Goal: Task Accomplishment & Management: Use online tool/utility

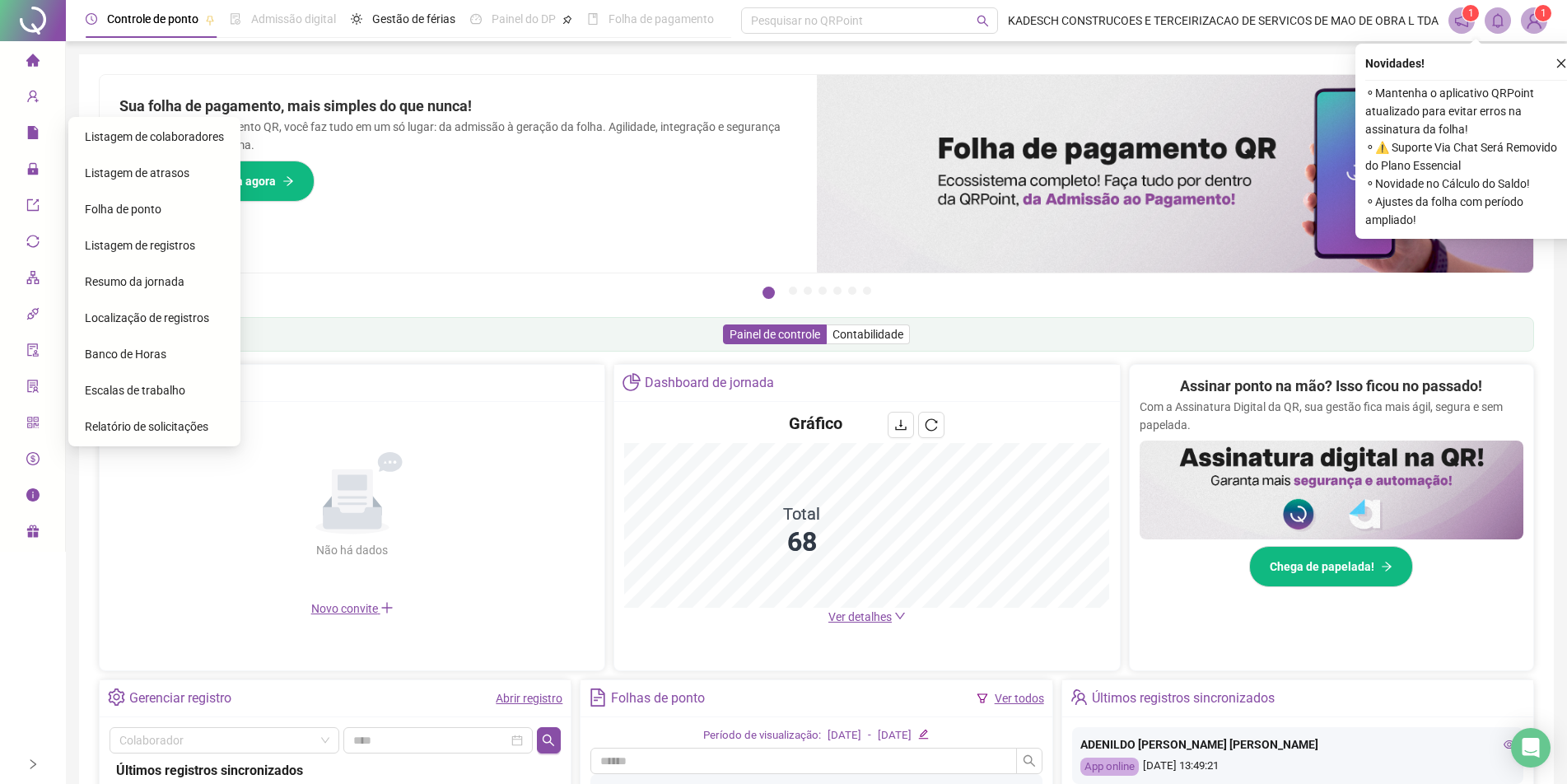
click at [138, 138] on span "Listagem de colaboradores" at bounding box center [155, 136] width 139 height 13
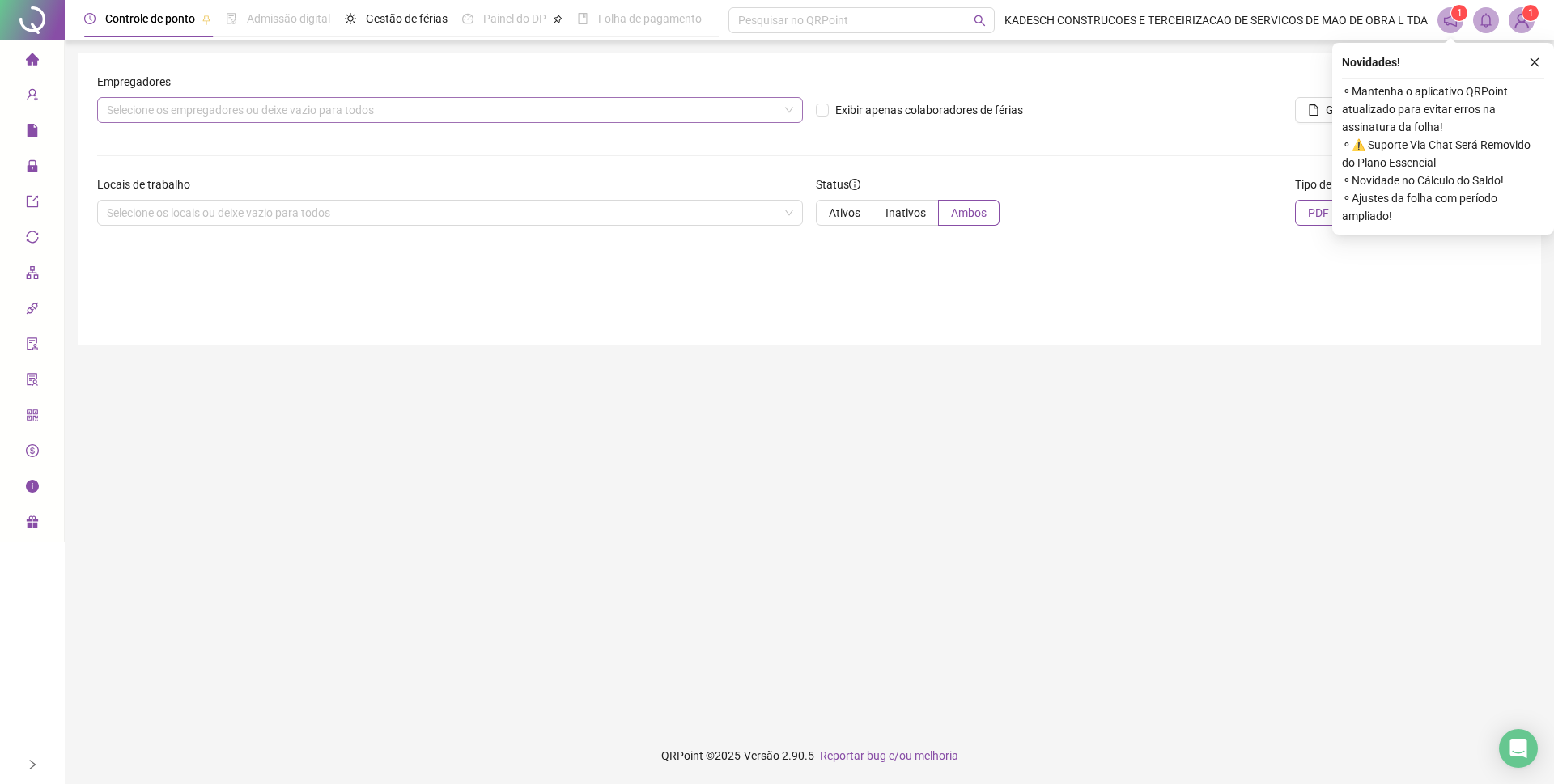
click at [215, 110] on div "Selecione os empregadores ou deixe vazio para todos" at bounding box center [450, 110] width 705 height 26
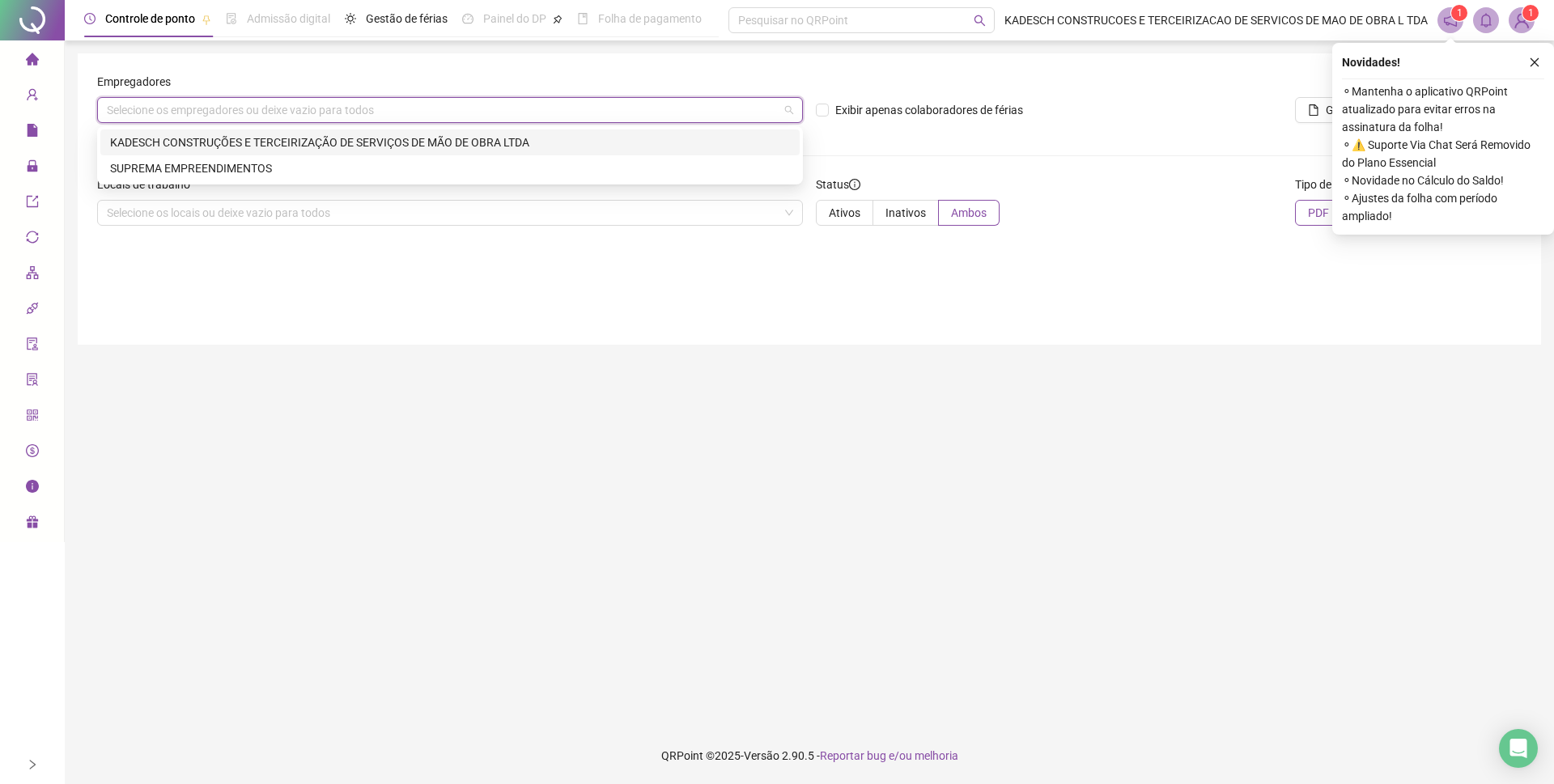
click at [214, 147] on div "KADESCH CONSTRUÇÕES E TERCEIRIZAÇÃO DE SERVIÇOS DE MÃO DE OBRA LTDA" at bounding box center [450, 142] width 679 height 18
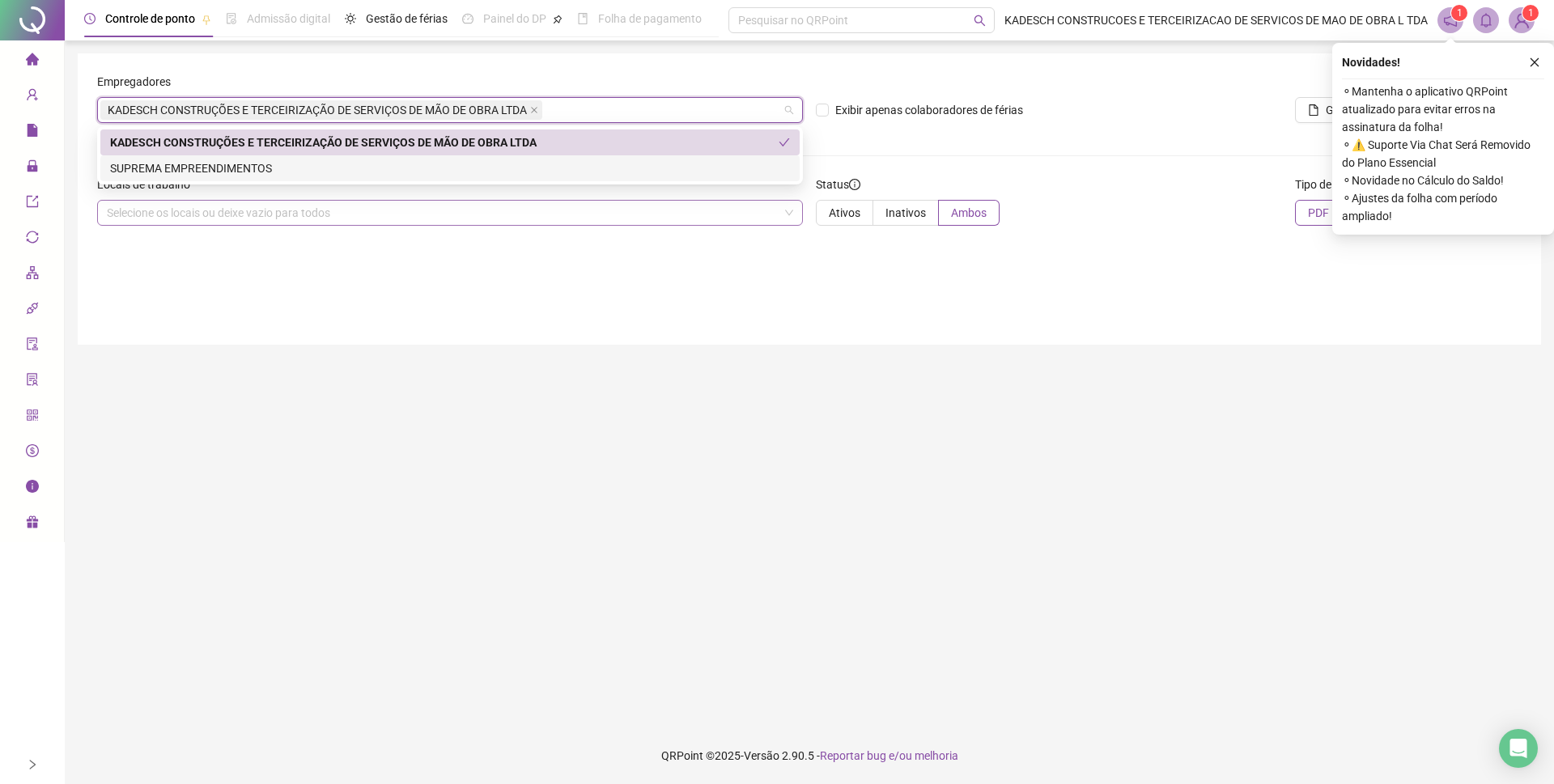
click at [576, 212] on div "Selecione os locais ou deixe vazio para todos" at bounding box center [450, 212] width 705 height 26
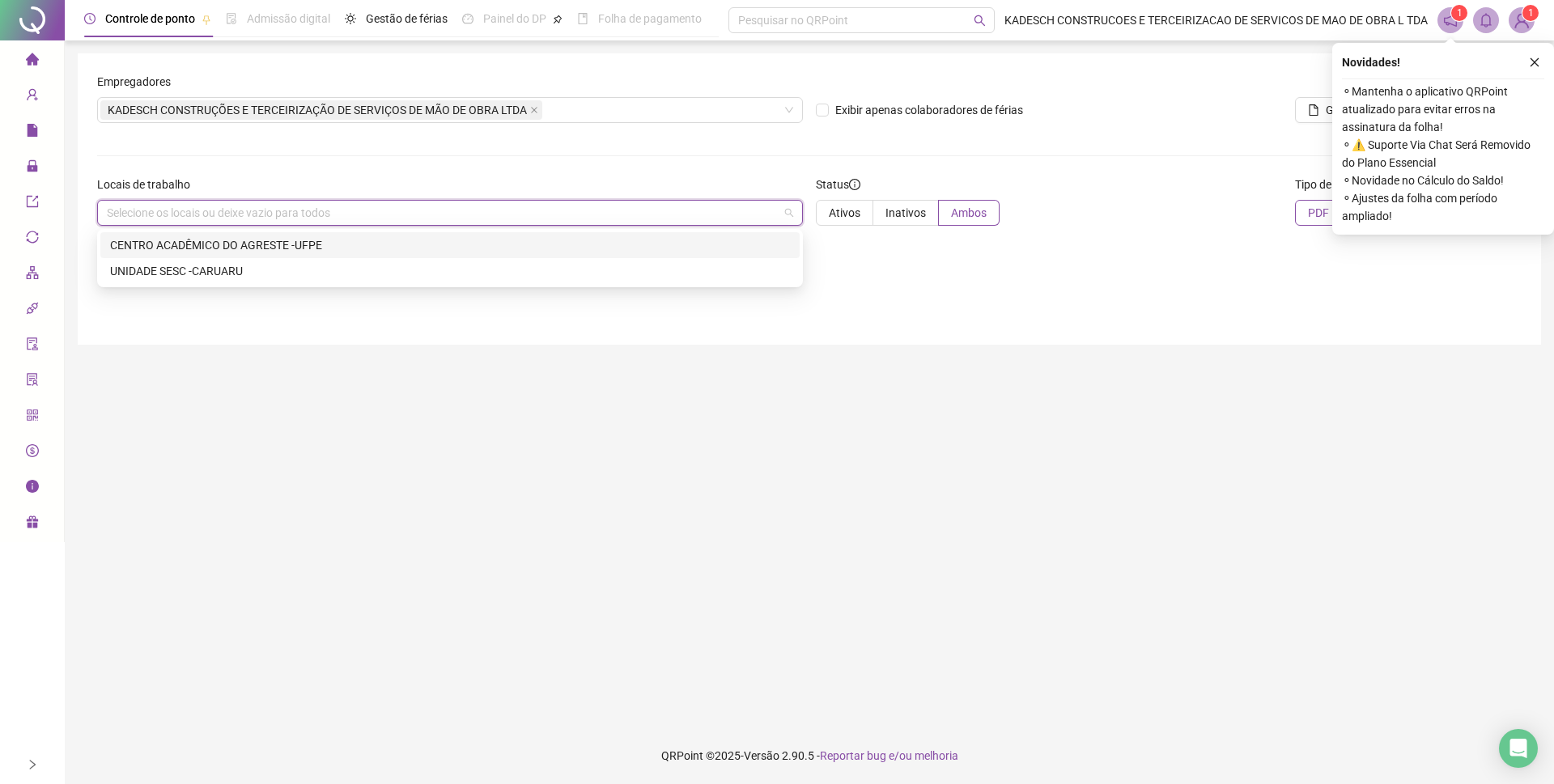
click at [199, 248] on div "CENTRO ACADÊMICO DO AGRESTE -UFPE" at bounding box center [450, 245] width 679 height 18
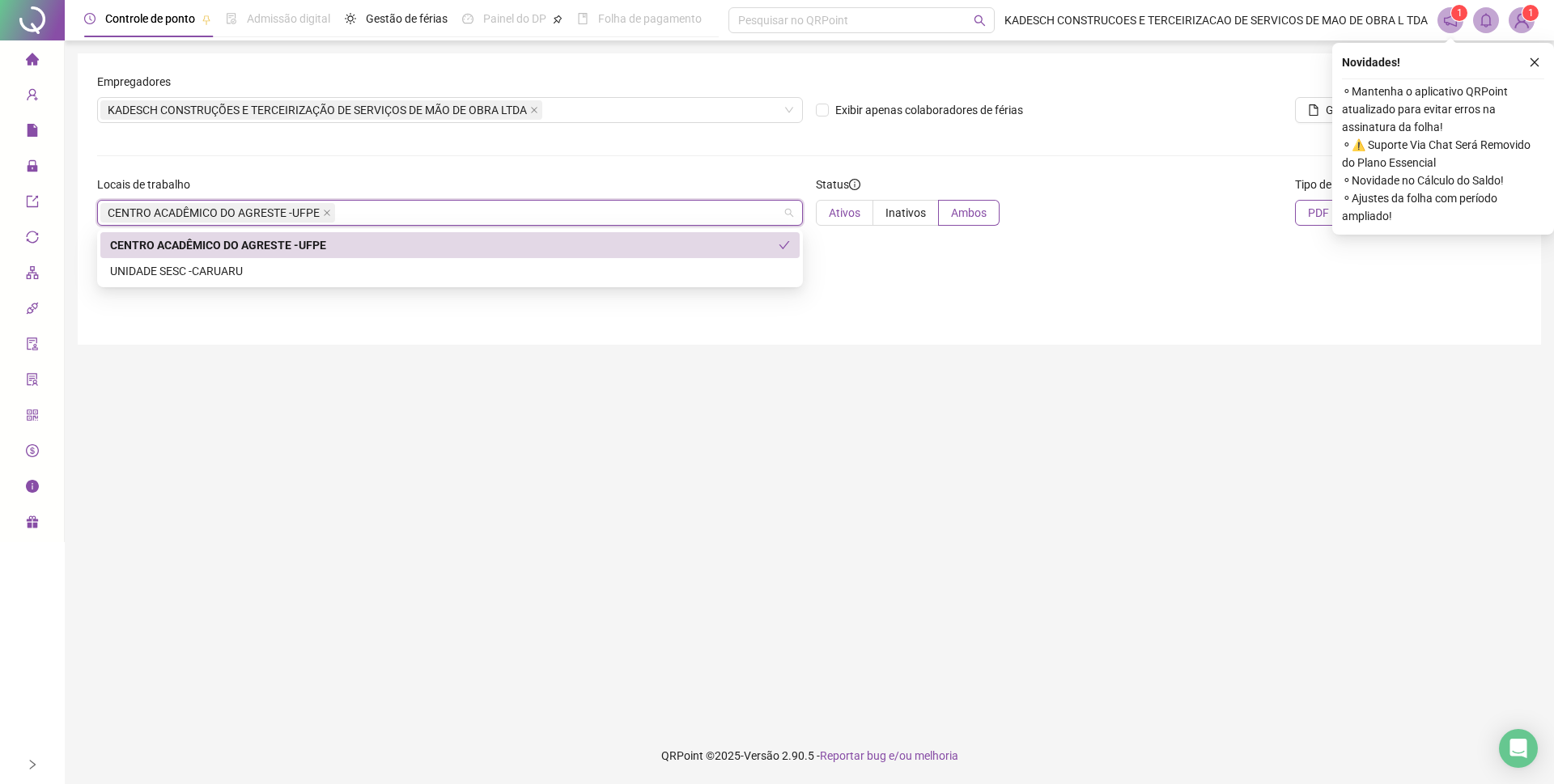
click at [850, 209] on span "Ativos" at bounding box center [844, 212] width 32 height 12
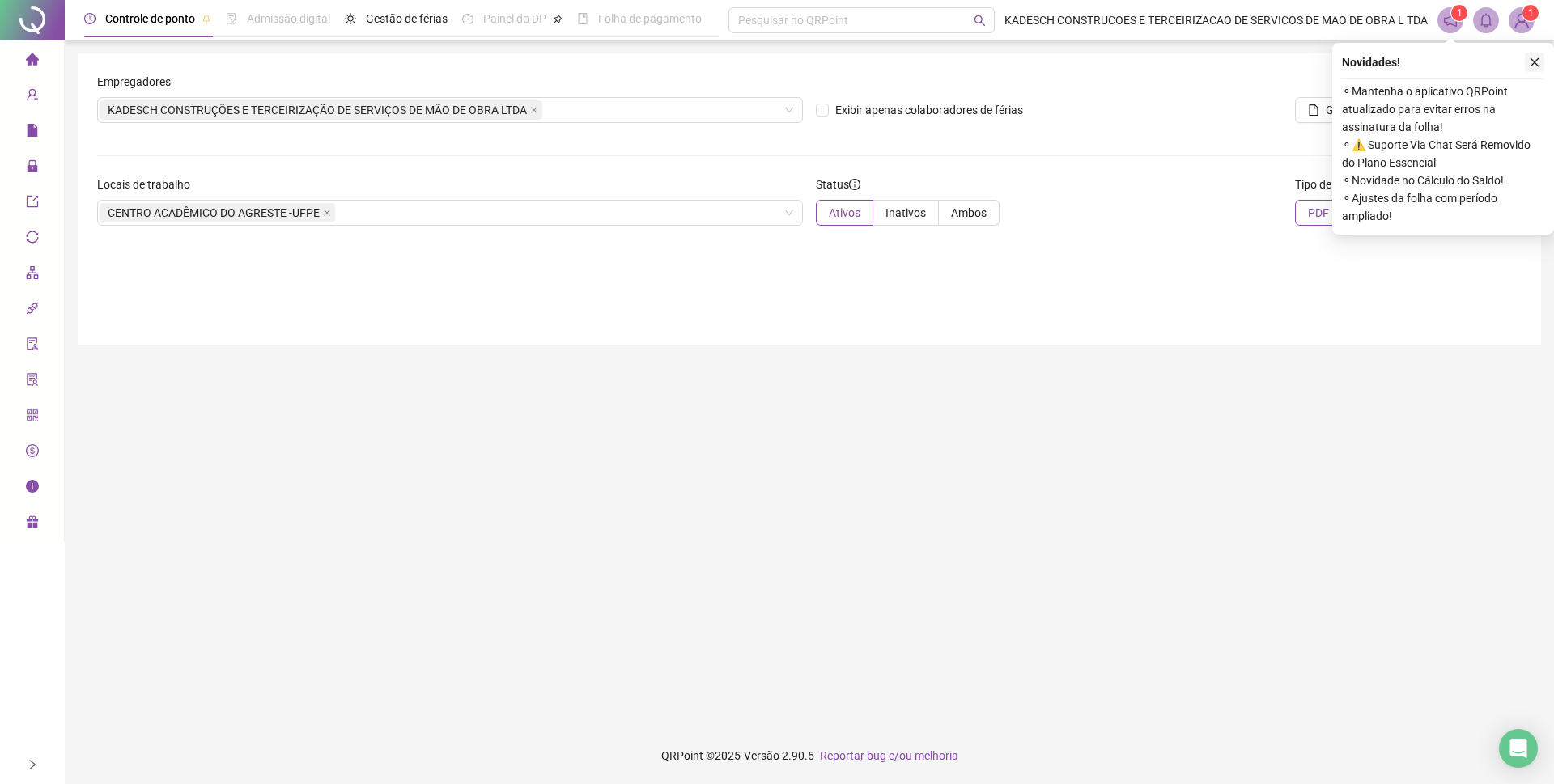
click at [1534, 59] on icon "close" at bounding box center [1535, 62] width 12 height 12
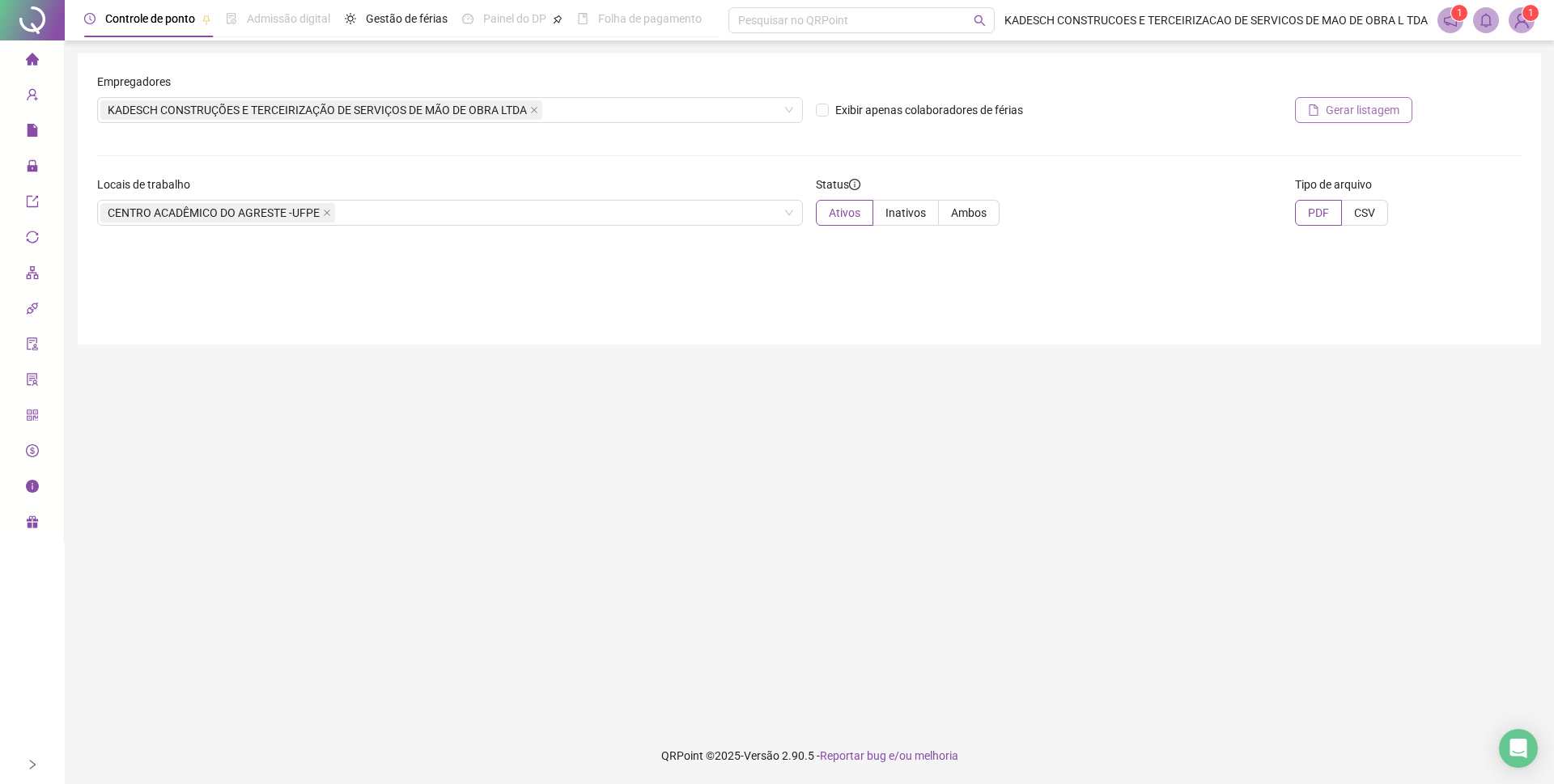
click at [1375, 110] on span "Gerar listagem" at bounding box center [1362, 110] width 74 height 18
